Goal: Check status: Check status

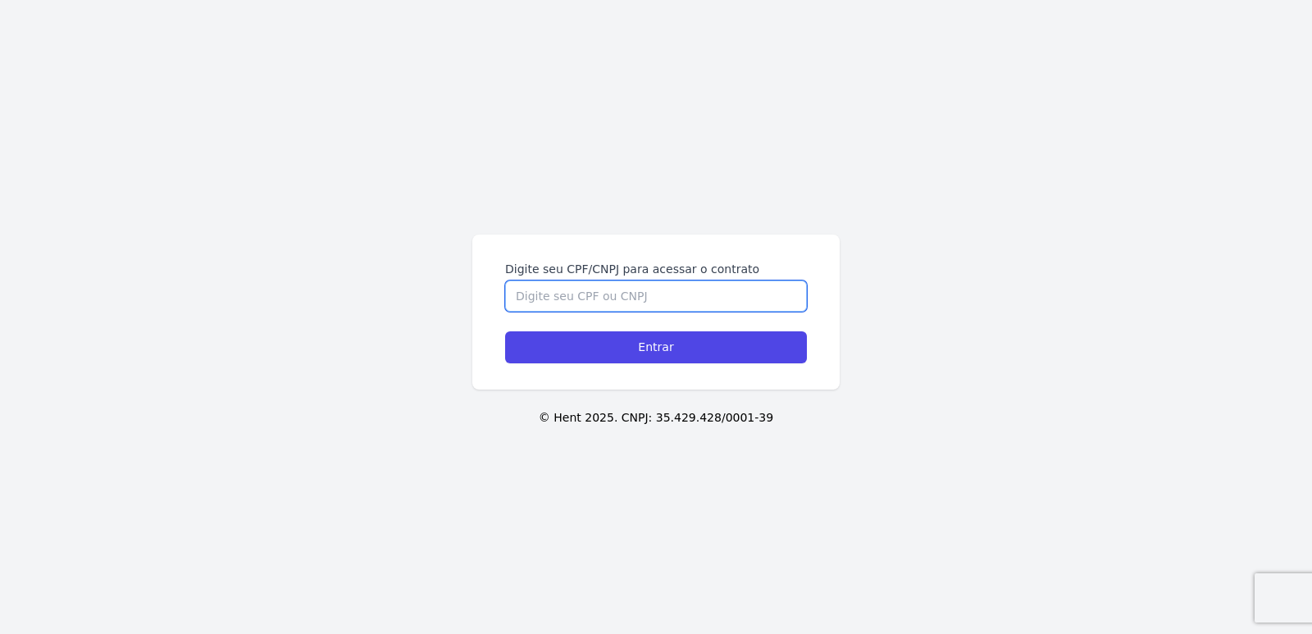
click at [576, 297] on input "Digite seu CPF/CNPJ para acessar o contrato" at bounding box center [656, 295] width 302 height 31
click at [567, 309] on input "Digite seu CPF/CNPJ para acessar o contrato" at bounding box center [656, 295] width 302 height 31
paste input "041.800.425-09"
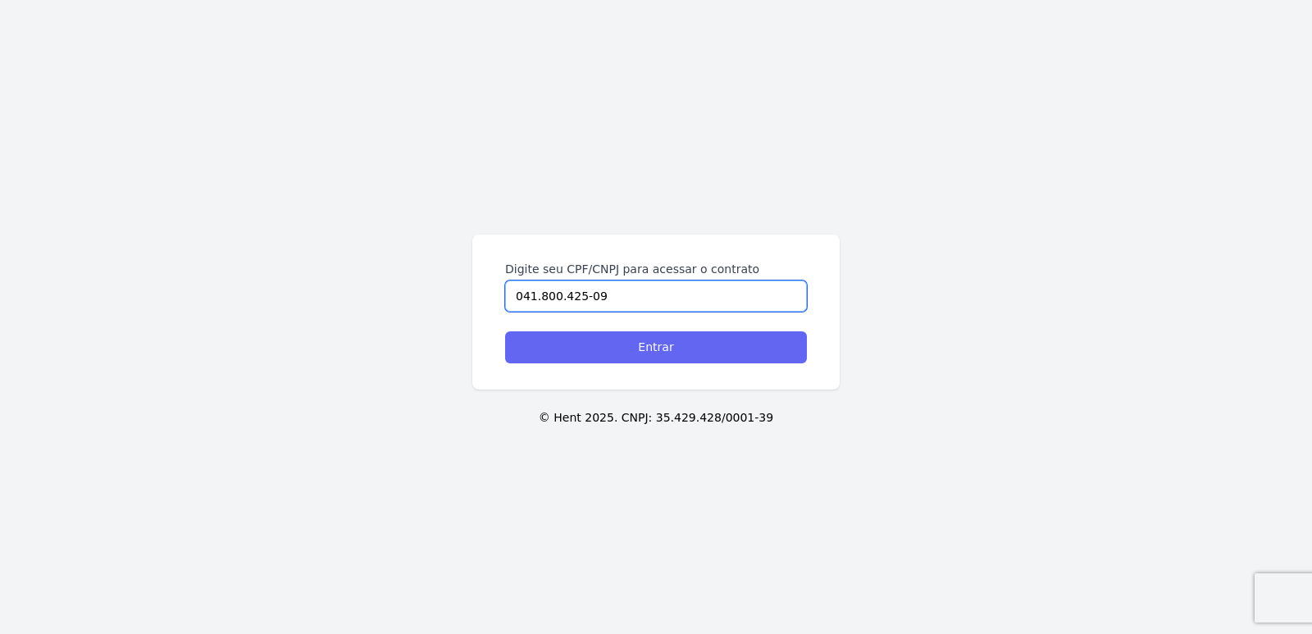
type input "041.800.425-09"
click at [627, 343] on input "Entrar" at bounding box center [656, 347] width 302 height 32
